Goal: Transaction & Acquisition: Purchase product/service

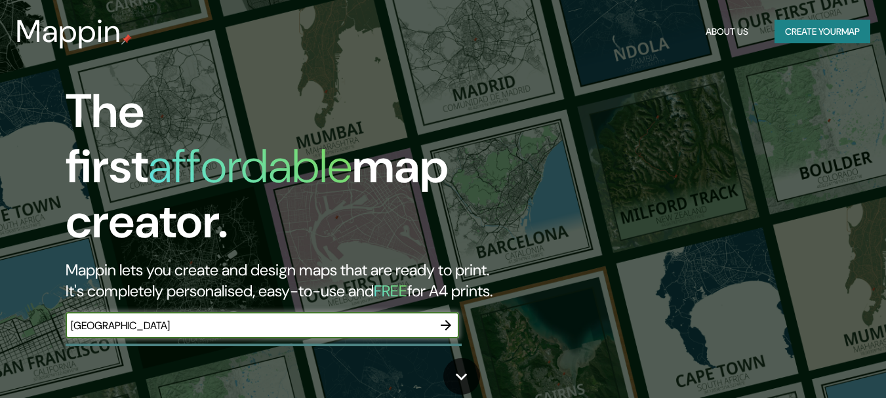
click at [446, 320] on icon "button" at bounding box center [446, 325] width 10 height 10
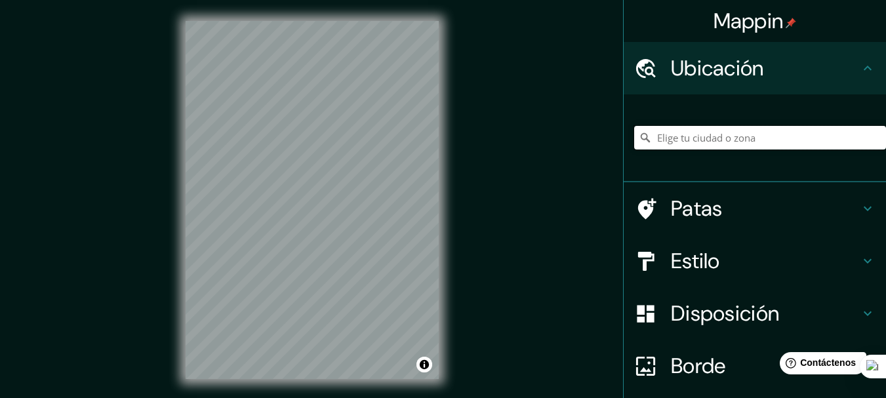
click at [698, 140] on input "Elige tu ciudad o zona" at bounding box center [760, 138] width 252 height 24
click at [698, 139] on input "Elige tu ciudad o zona" at bounding box center [760, 138] width 252 height 24
click at [860, 258] on icon at bounding box center [868, 261] width 16 height 16
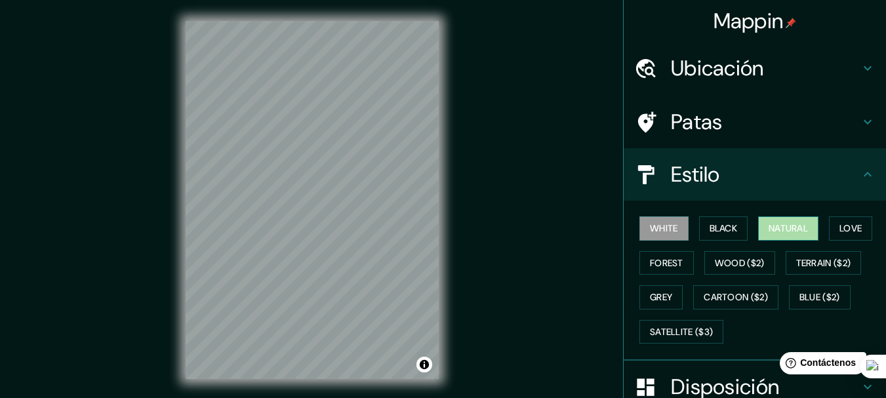
click at [787, 235] on button "Natural" at bounding box center [788, 228] width 60 height 24
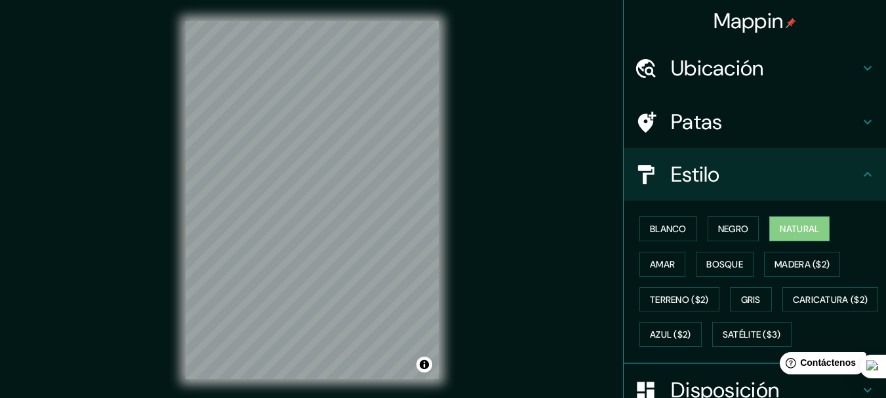
click at [868, 119] on div "Patas" at bounding box center [755, 122] width 262 height 52
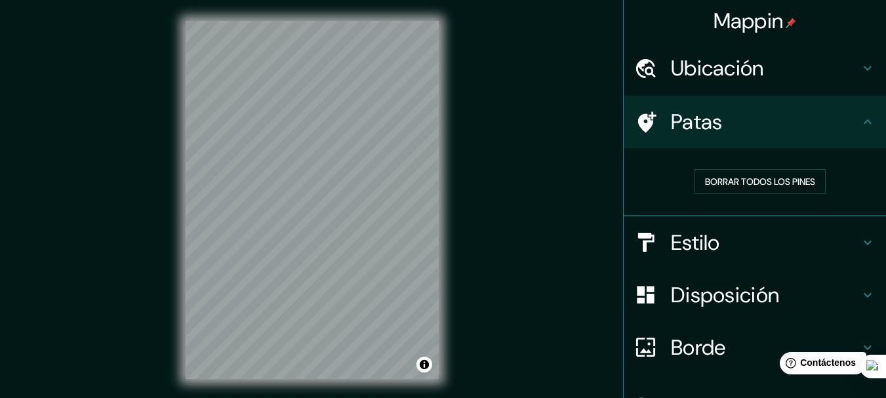
scroll to position [66, 0]
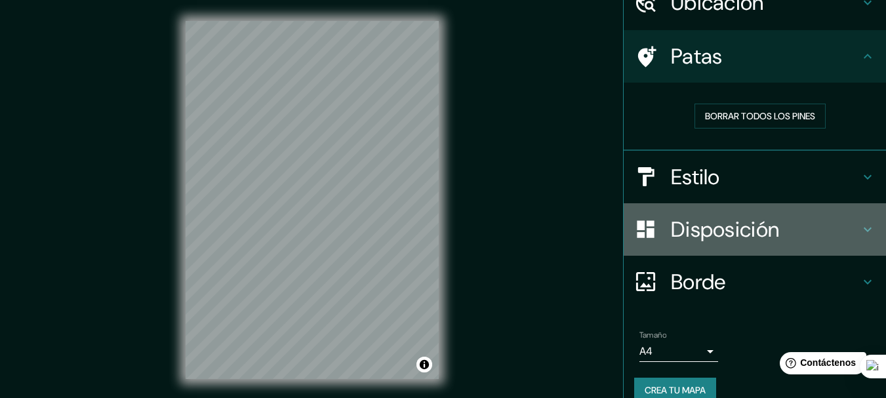
click at [740, 236] on font "Disposición" at bounding box center [725, 230] width 108 height 28
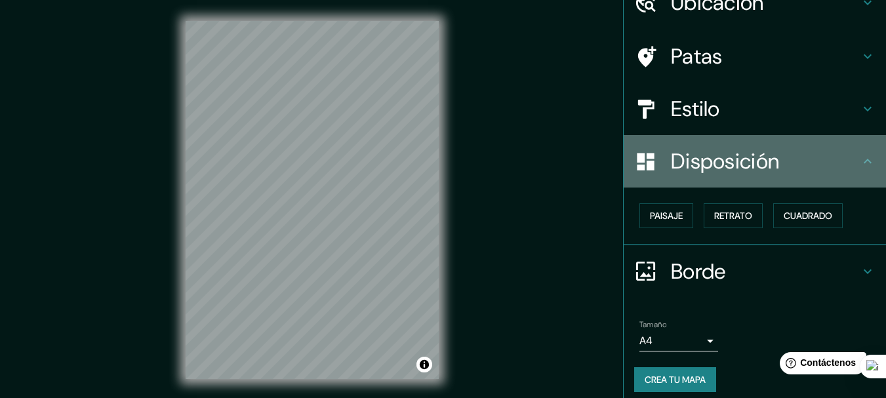
click at [746, 184] on div "Disposición" at bounding box center [755, 161] width 262 height 52
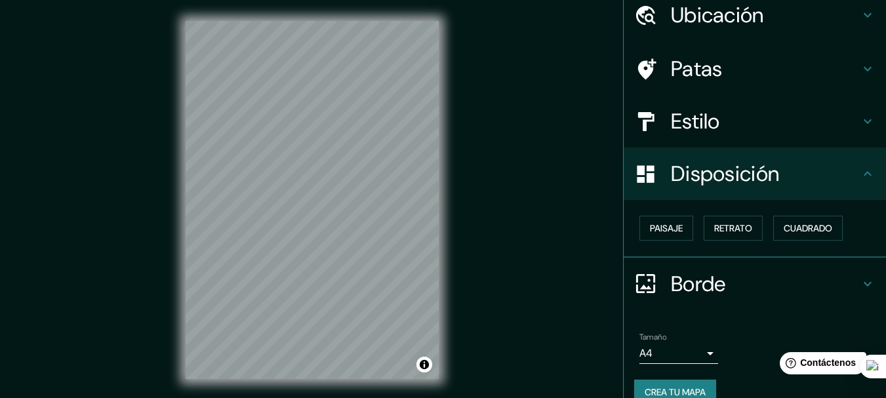
scroll to position [28, 0]
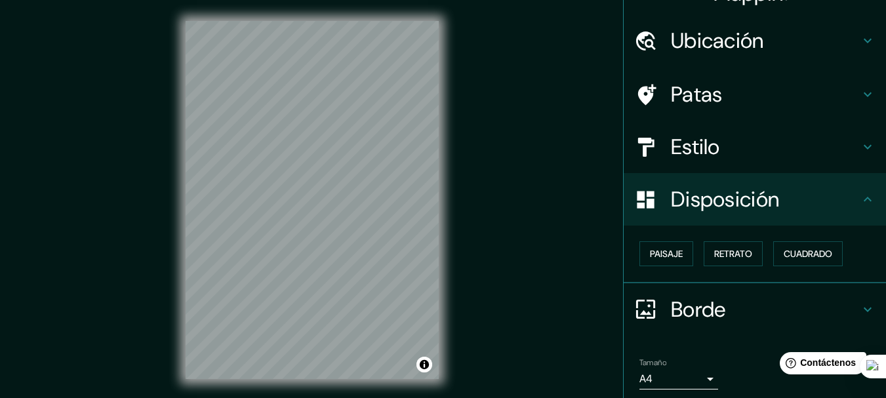
click at [864, 39] on icon at bounding box center [868, 41] width 16 height 16
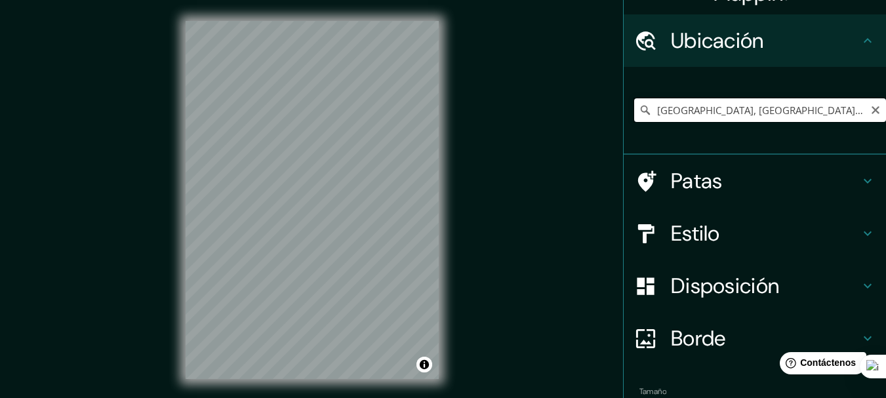
click at [785, 112] on input "[GEOGRAPHIC_DATA], [GEOGRAPHIC_DATA], [GEOGRAPHIC_DATA]" at bounding box center [760, 110] width 252 height 24
type input "Q"
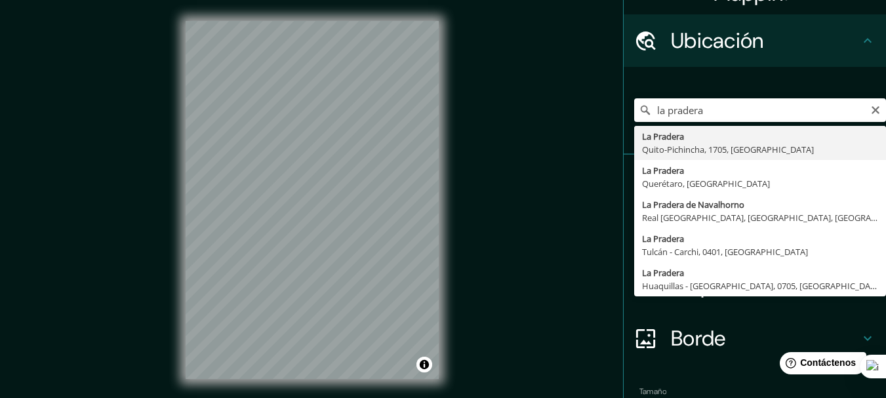
type input "La Pradera, [GEOGRAPHIC_DATA] - [GEOGRAPHIC_DATA], 1705, [GEOGRAPHIC_DATA]"
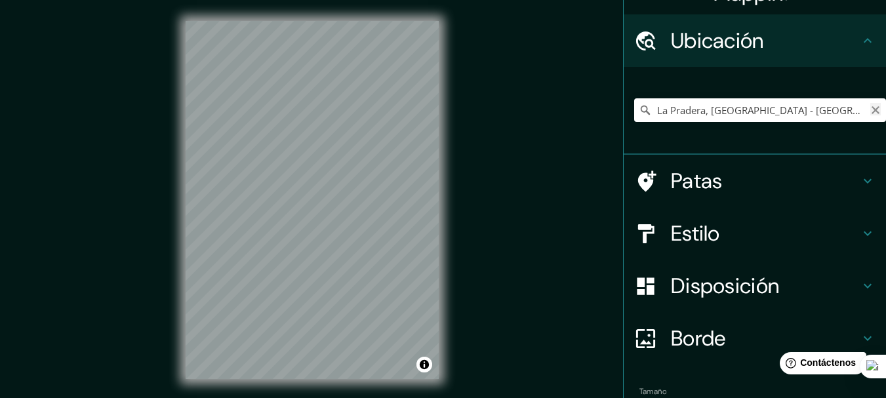
click at [870, 111] on icon "Claro" at bounding box center [875, 110] width 10 height 10
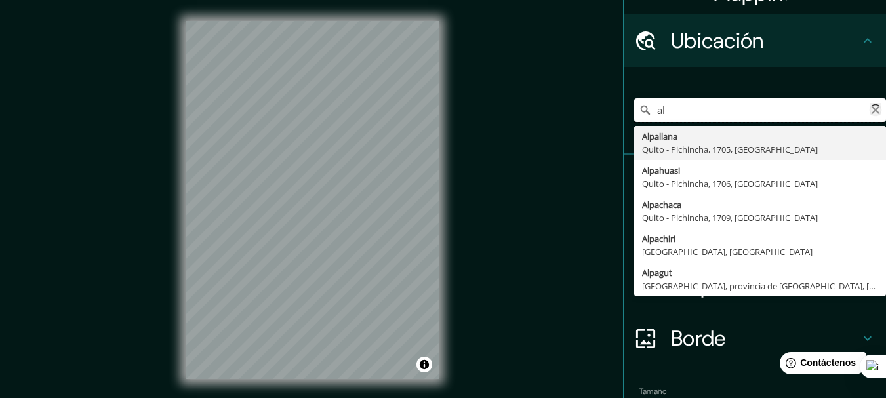
type input "a"
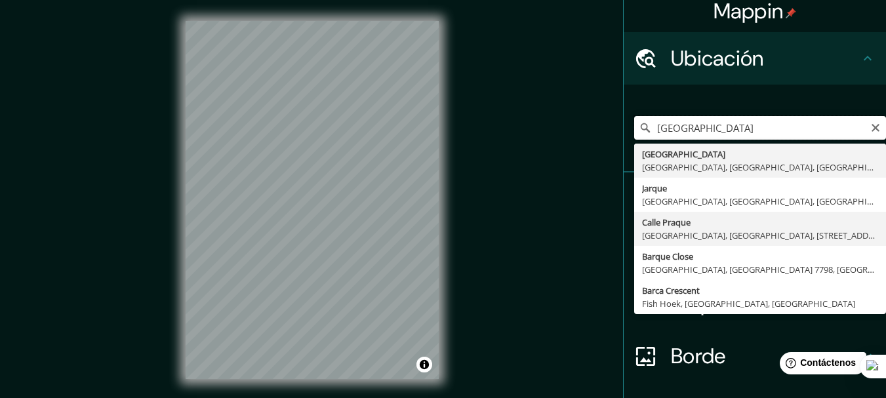
scroll to position [0, 0]
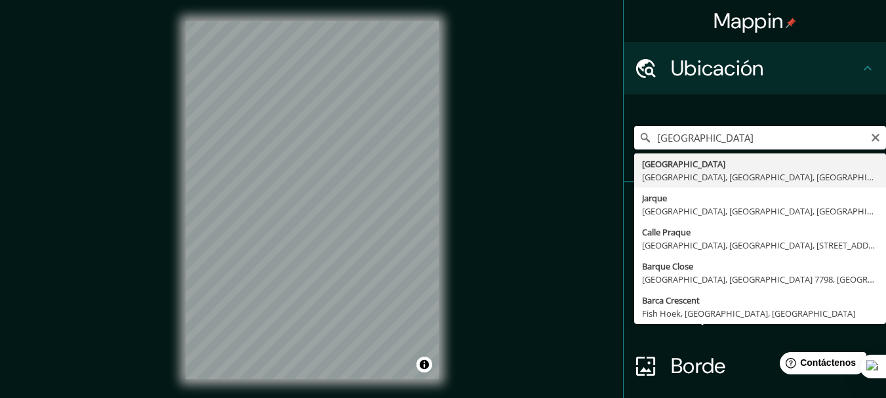
click at [795, 138] on input "[GEOGRAPHIC_DATA]" at bounding box center [760, 138] width 252 height 24
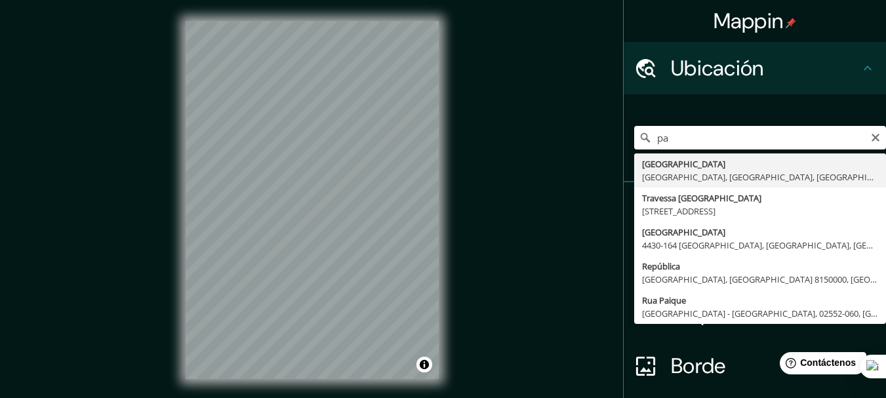
type input "p"
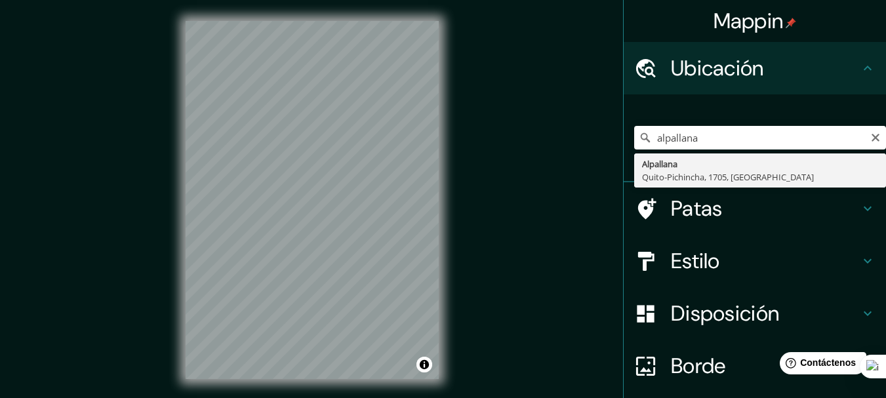
type input "Alpallana, [GEOGRAPHIC_DATA] - [GEOGRAPHIC_DATA], 1705, [GEOGRAPHIC_DATA]"
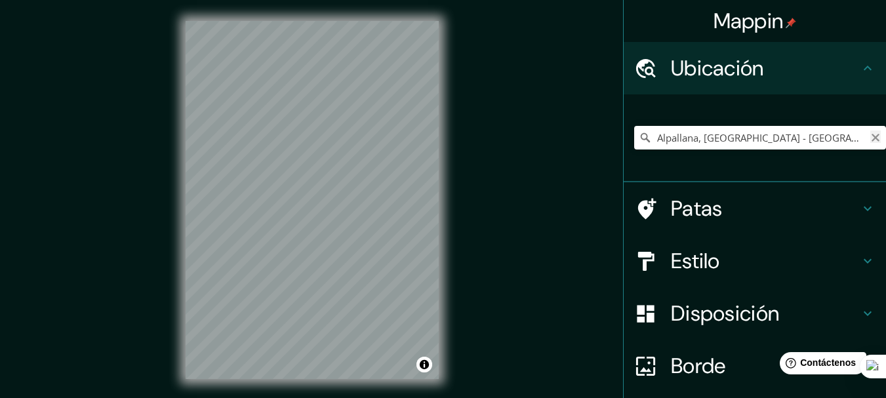
click at [870, 137] on icon "Claro" at bounding box center [875, 137] width 10 height 10
type input "s"
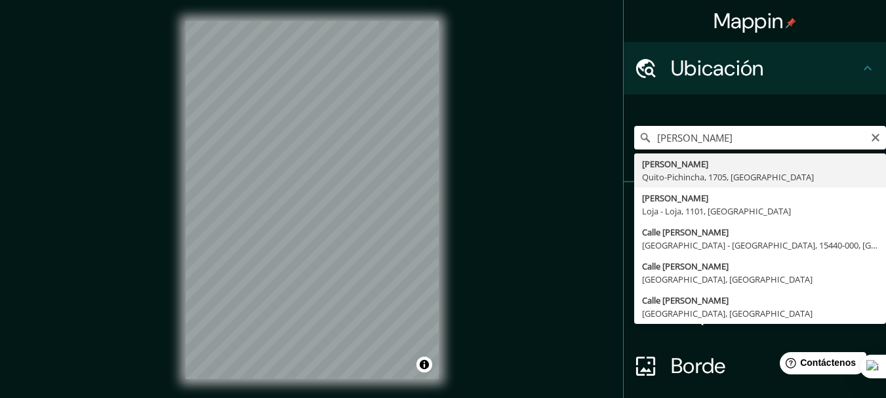
type input "[PERSON_NAME], [GEOGRAPHIC_DATA] - Pichincha, 1705, [GEOGRAPHIC_DATA]"
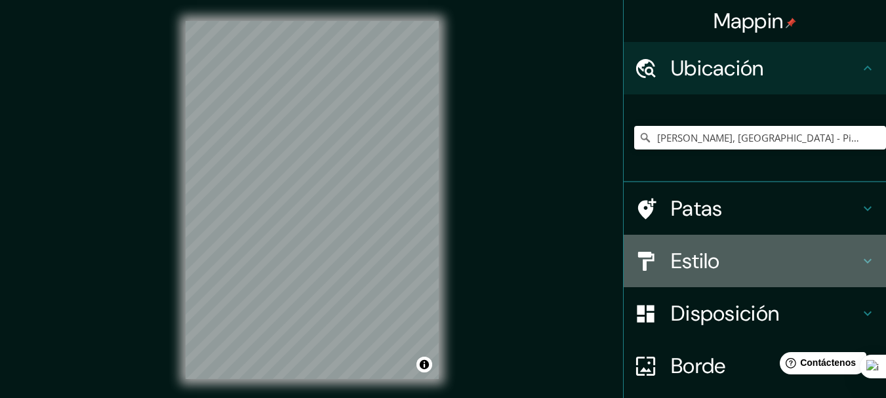
click at [740, 266] on h4 "Estilo" at bounding box center [765, 261] width 189 height 26
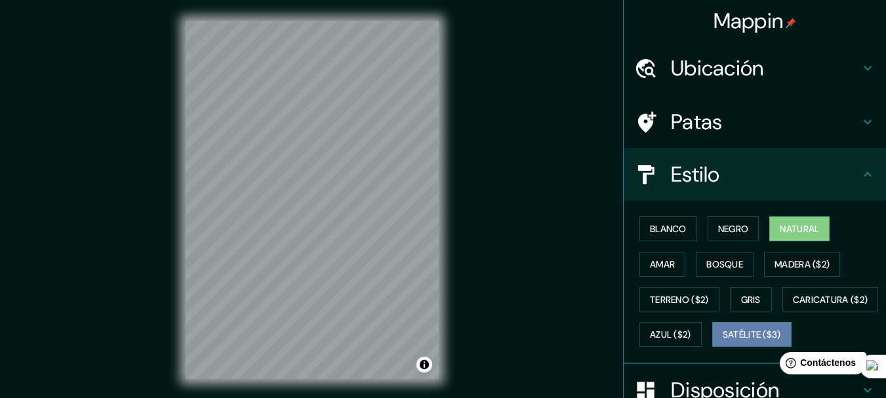
click at [723, 341] on font "Satélite ($3)" at bounding box center [752, 335] width 58 height 12
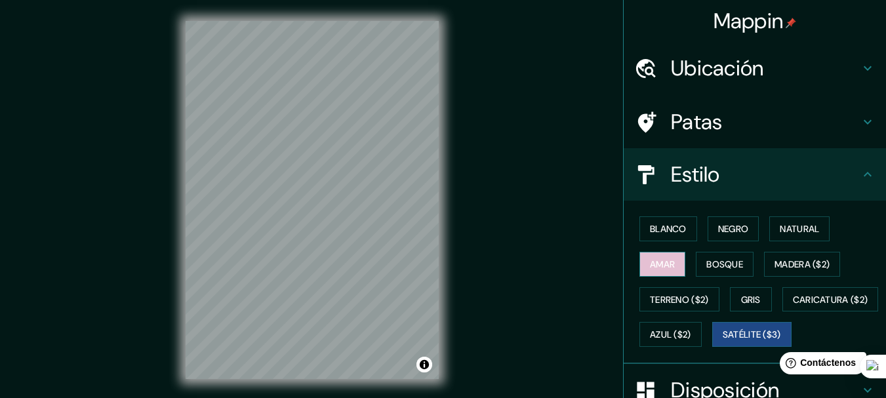
click at [650, 264] on font "Amar" at bounding box center [662, 264] width 25 height 12
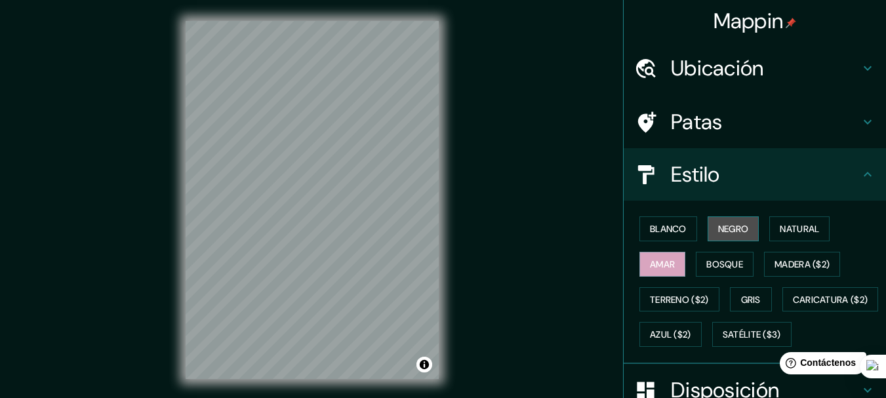
click at [718, 231] on font "Negro" at bounding box center [733, 229] width 31 height 12
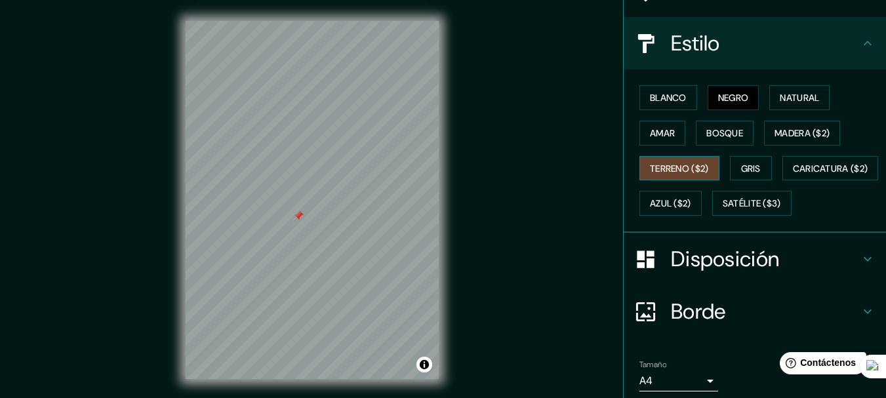
scroll to position [197, 0]
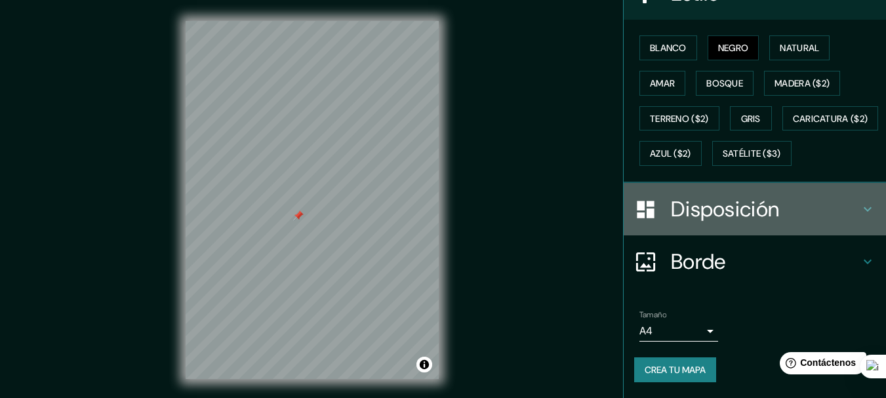
click at [698, 223] on font "Disposición" at bounding box center [725, 209] width 108 height 28
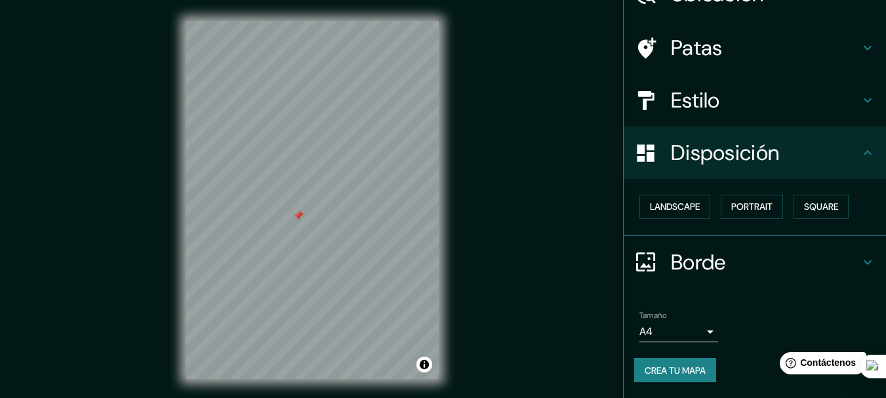
scroll to position [75, 0]
click at [784, 209] on font "Cuadrado" at bounding box center [808, 207] width 49 height 12
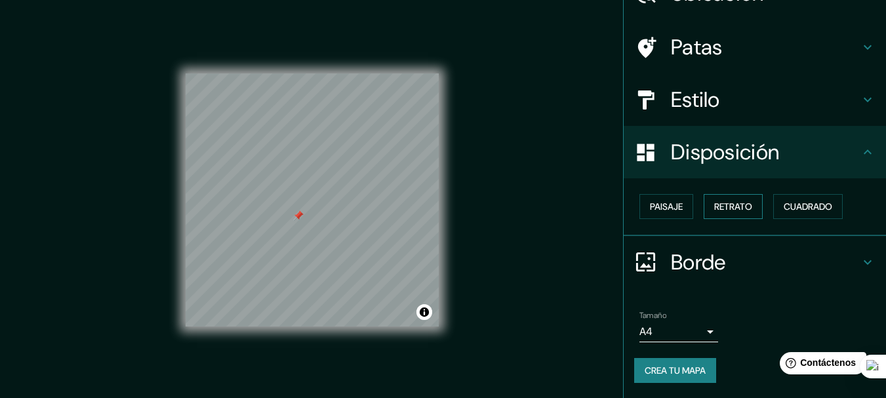
click at [740, 209] on font "Retrato" at bounding box center [733, 207] width 38 height 12
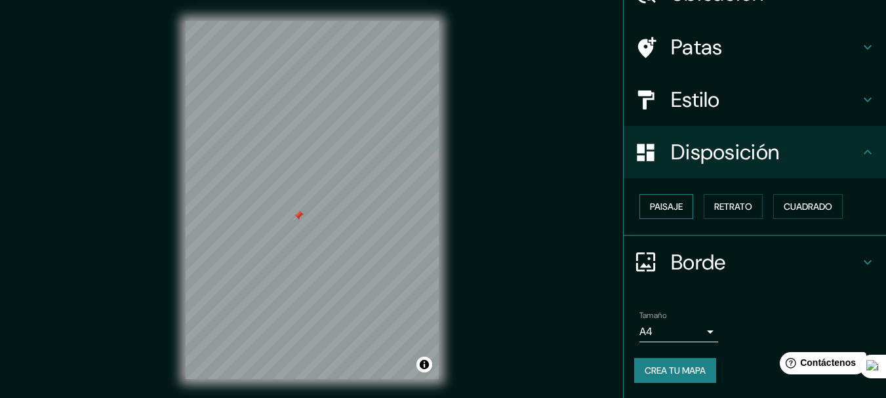
click at [656, 205] on font "Paisaje" at bounding box center [666, 207] width 33 height 12
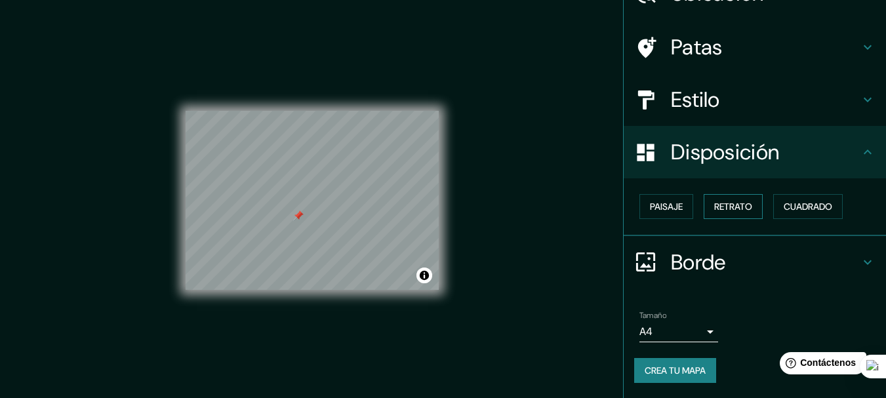
click at [719, 201] on font "Retrato" at bounding box center [733, 207] width 38 height 12
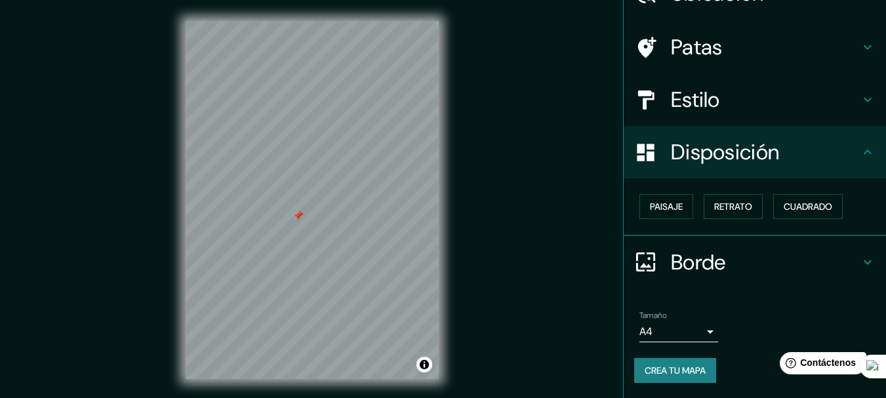
click at [847, 260] on h4 "Borde" at bounding box center [765, 262] width 189 height 26
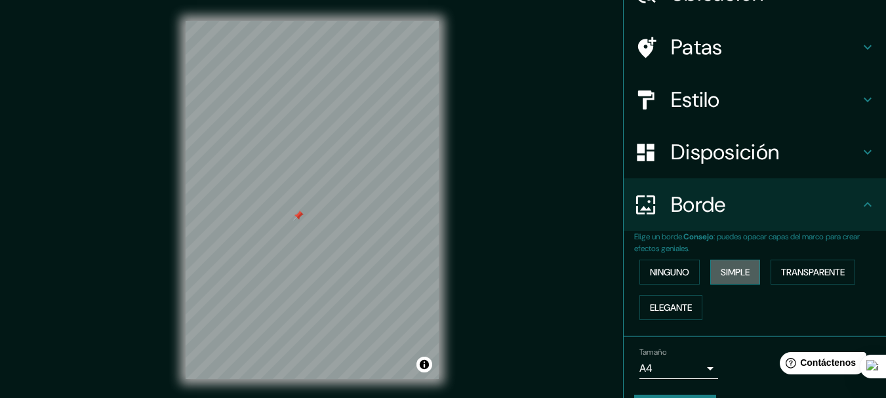
click at [734, 271] on font "Simple" at bounding box center [735, 272] width 29 height 12
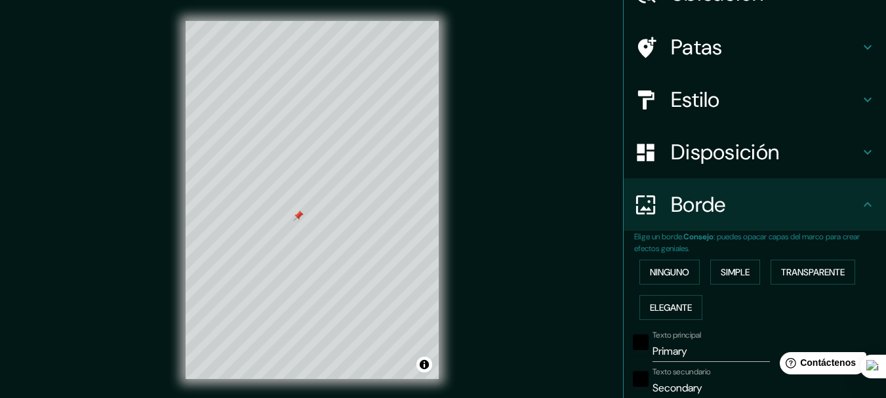
click at [682, 321] on div "Ninguno Simple Transparente Elegante" at bounding box center [760, 289] width 252 height 71
click at [684, 308] on font "Elegante" at bounding box center [671, 308] width 42 height 12
click at [820, 271] on font "Transparente" at bounding box center [813, 272] width 64 height 12
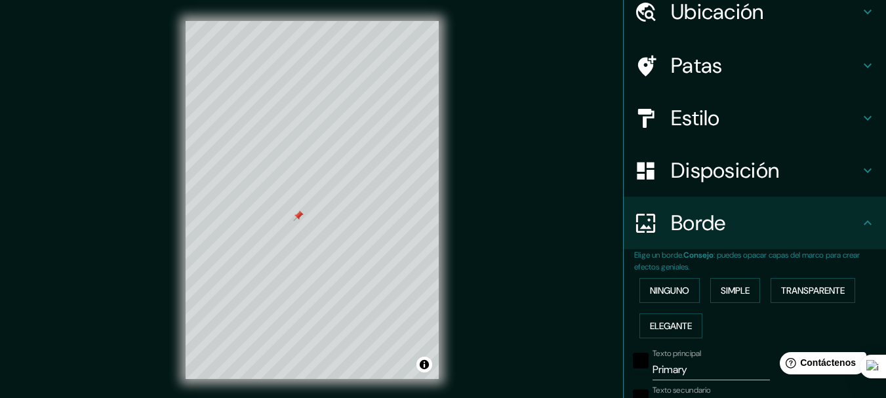
scroll to position [9, 0]
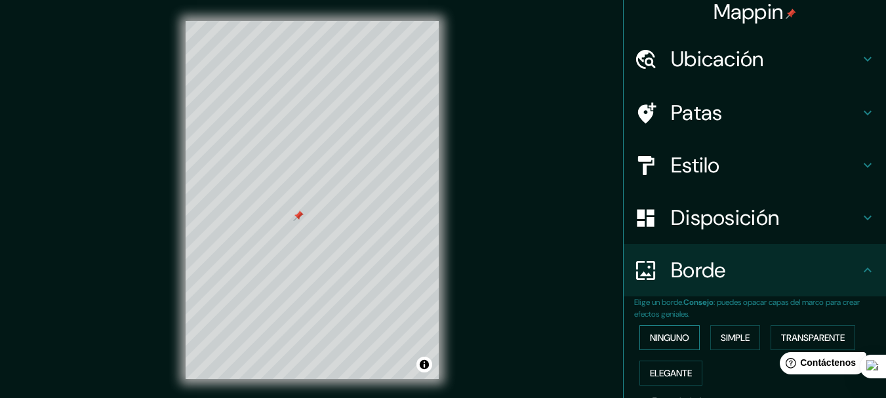
click at [658, 336] on font "Ninguno" at bounding box center [669, 338] width 39 height 12
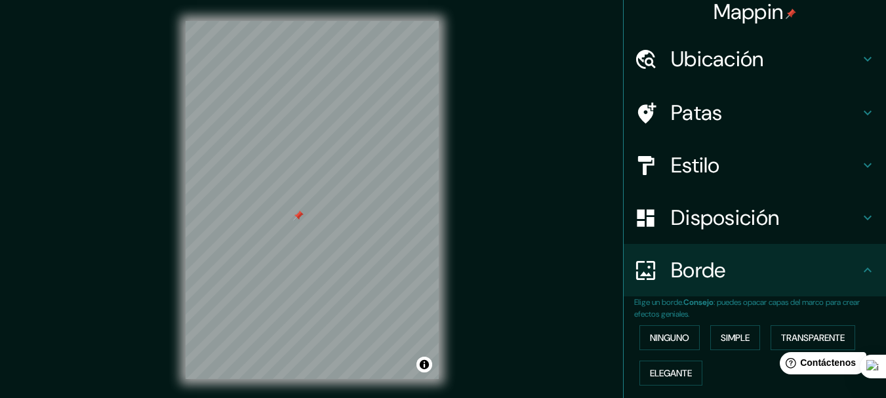
click at [804, 280] on h4 "Borde" at bounding box center [765, 270] width 189 height 26
click at [768, 155] on h4 "Estilo" at bounding box center [765, 165] width 189 height 26
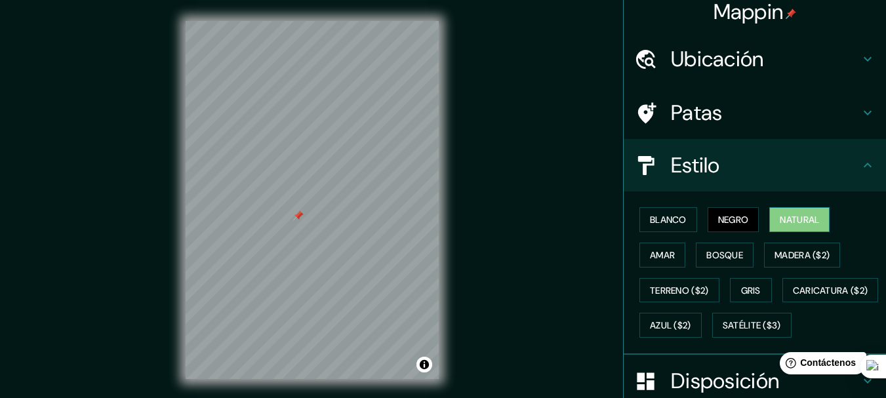
click at [795, 222] on font "Natural" at bounding box center [799, 220] width 39 height 12
click at [365, 247] on div at bounding box center [366, 244] width 10 height 10
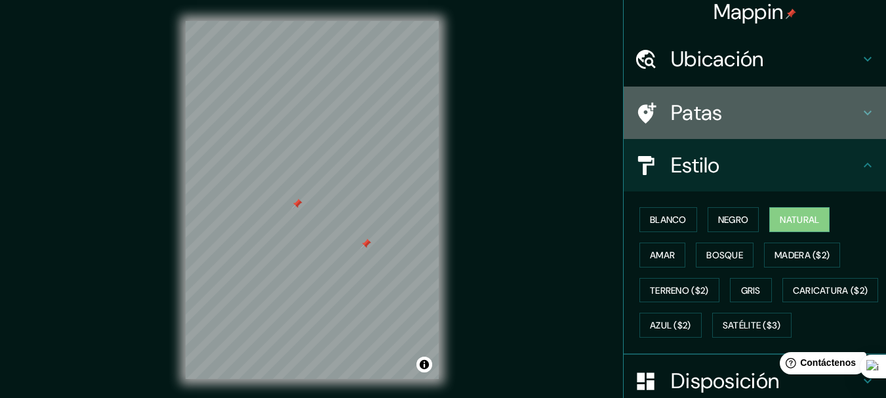
click at [773, 121] on h4 "Patas" at bounding box center [765, 113] width 189 height 26
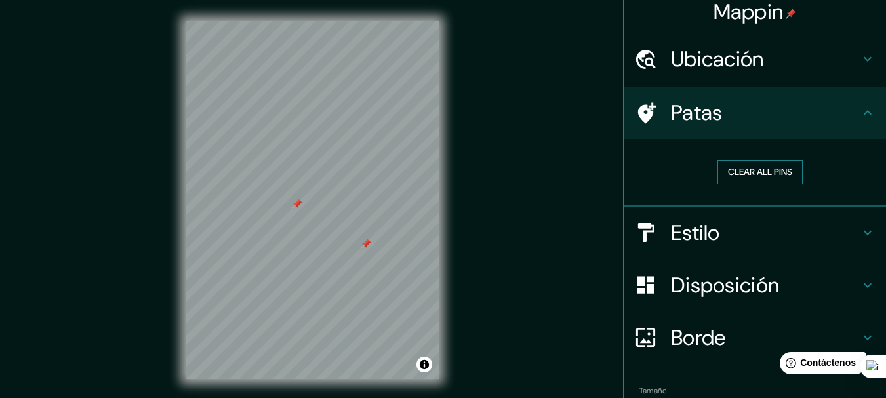
click at [751, 167] on button "Clear all pins" at bounding box center [759, 172] width 85 height 24
click at [698, 215] on div "Estilo" at bounding box center [755, 233] width 262 height 52
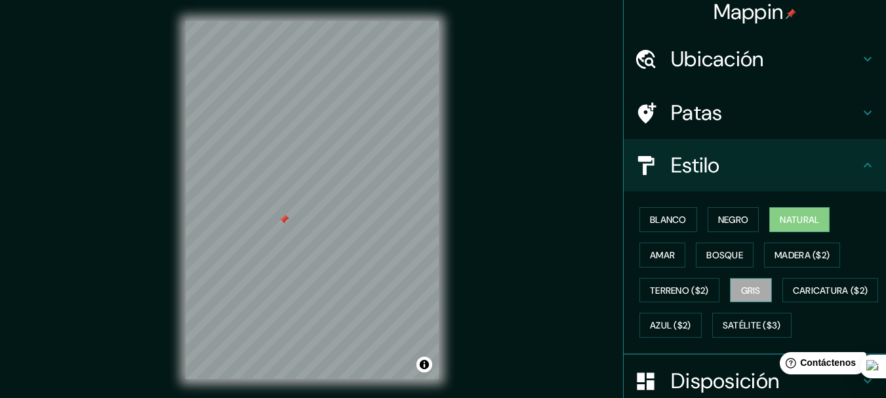
click at [748, 288] on font "Gris" at bounding box center [751, 291] width 20 height 12
click at [724, 216] on font "Negro" at bounding box center [733, 220] width 31 height 12
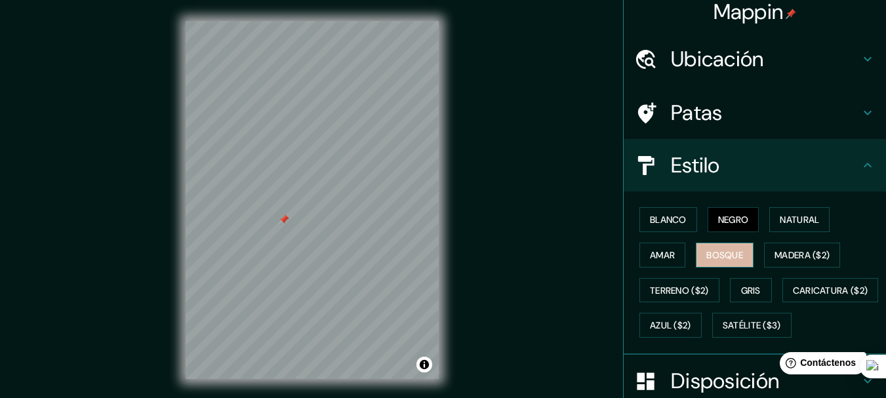
click at [706, 255] on font "Bosque" at bounding box center [724, 255] width 37 height 12
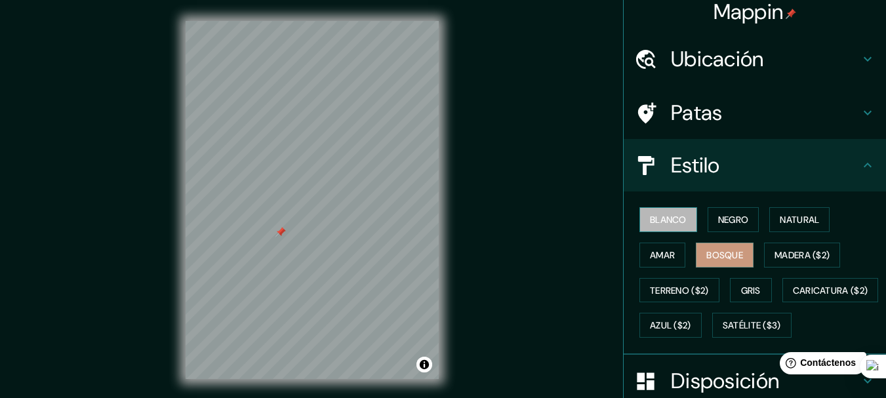
click at [673, 214] on font "Blanco" at bounding box center [668, 220] width 37 height 12
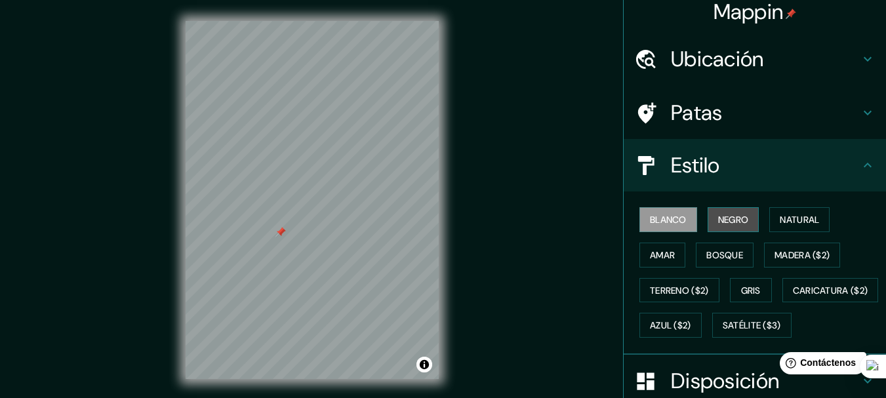
click at [716, 229] on button "Negro" at bounding box center [734, 219] width 52 height 25
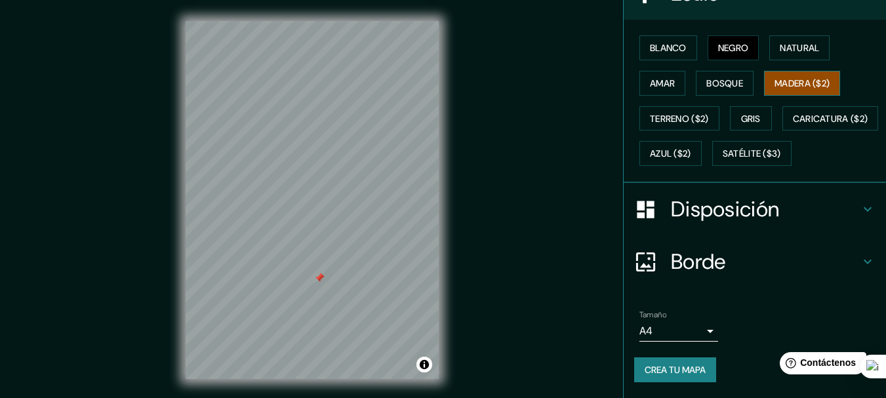
scroll to position [216, 0]
click at [688, 333] on body "Mappin Ubicación [PERSON_NAME], [GEOGRAPHIC_DATA] - Pichincha, 1705, [GEOGRAPHI…" at bounding box center [443, 199] width 886 height 398
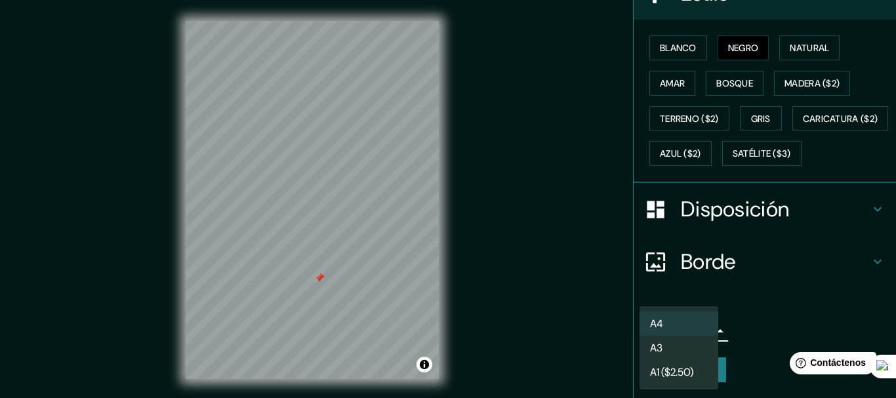
click at [797, 297] on div at bounding box center [448, 199] width 896 height 398
